Goal: Check status

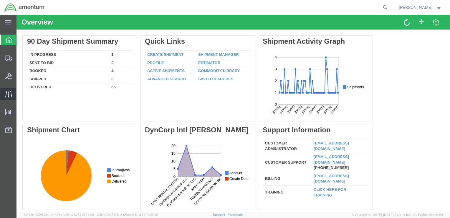
click at [8, 98] on div at bounding box center [8, 94] width 17 height 12
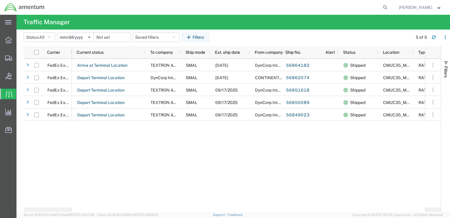
click at [225, 140] on div "Arrive at Terminal Location TEXTRON AVIATION INC SMAL [DATE] DynCorp Internatio…" at bounding box center [248, 133] width 353 height 148
click at [191, 147] on div "Arrive at Terminal Location TEXTRON AVIATION INC SMAL [DATE] DynCorp Internatio…" at bounding box center [248, 133] width 353 height 148
